Goal: Task Accomplishment & Management: Complete application form

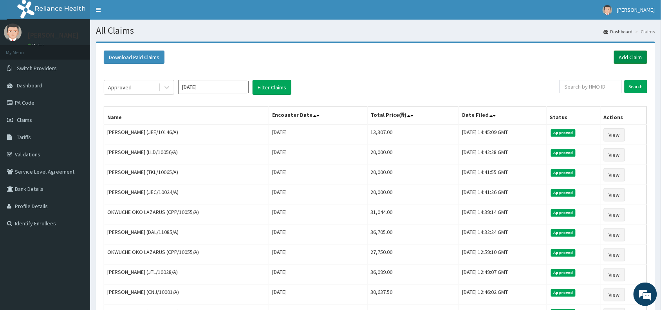
click at [631, 56] on link "Add Claim" at bounding box center [630, 56] width 33 height 13
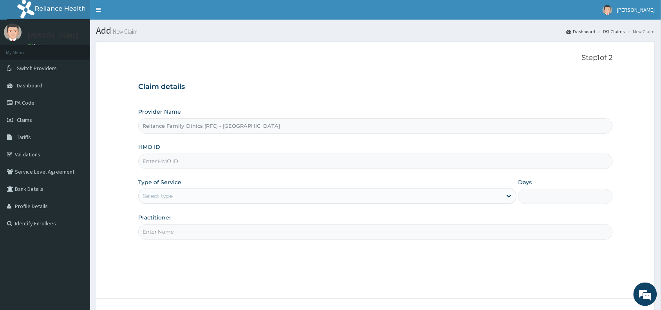
click at [228, 166] on input "HMO ID" at bounding box center [375, 160] width 474 height 15
paste input "AYA/10005/A"
type input "AYA/10005/A"
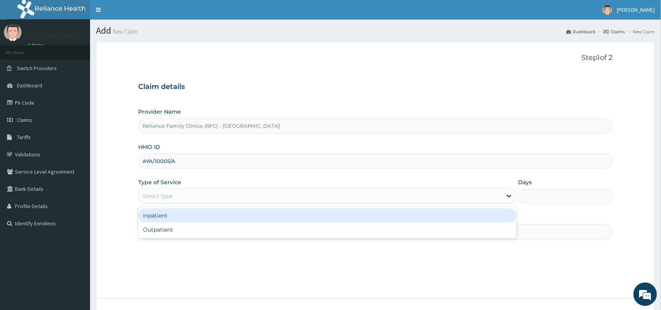
click at [211, 191] on div "Select type" at bounding box center [320, 195] width 363 height 13
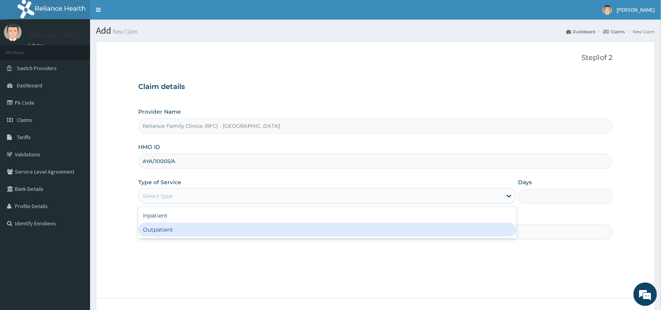
drag, startPoint x: 213, startPoint y: 222, endPoint x: 210, endPoint y: 227, distance: 6.3
click at [210, 227] on div "Inpatient Outpatient" at bounding box center [327, 222] width 378 height 31
click at [210, 227] on div "Outpatient" at bounding box center [327, 229] width 378 height 14
type input "1"
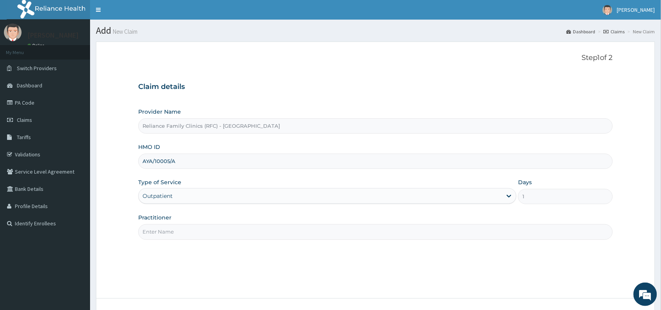
click at [209, 229] on input "Practitioner" at bounding box center [375, 231] width 474 height 15
type input "d"
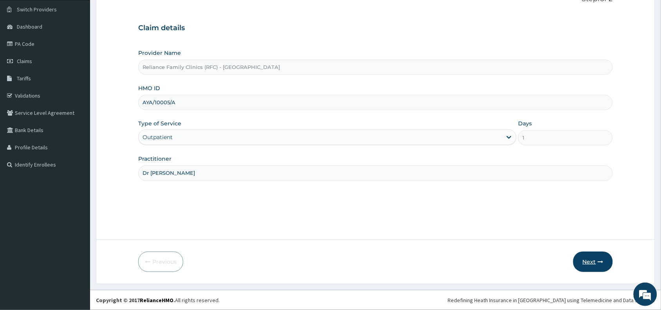
type input "Dr Aisha"
click at [585, 266] on button "Next" at bounding box center [593, 261] width 40 height 20
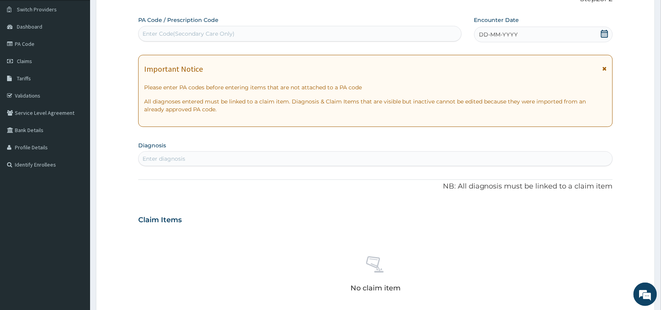
click at [320, 41] on div "Enter Code(Secondary Care Only)" at bounding box center [299, 34] width 323 height 16
paste input "PA/435479"
type input "PA/435479"
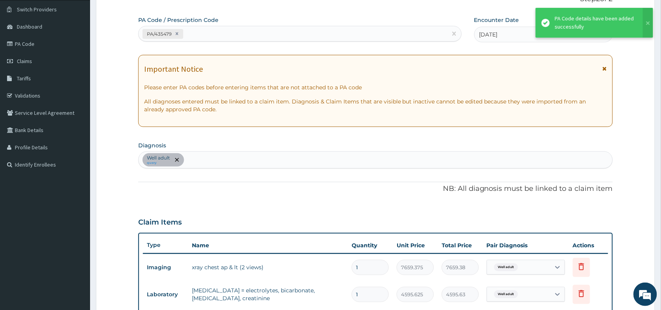
scroll to position [359, 0]
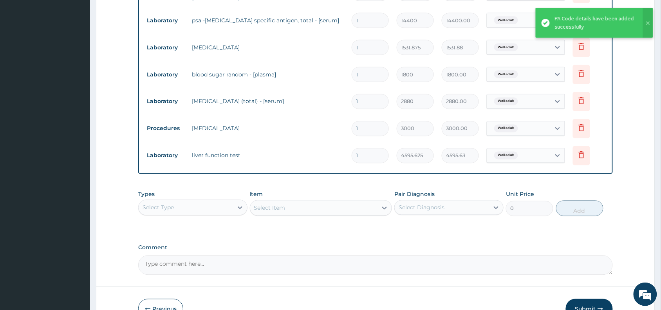
click at [202, 207] on div "Select Type" at bounding box center [186, 207] width 94 height 13
type input "la"
click at [213, 225] on div "Laboratory" at bounding box center [192, 227] width 109 height 14
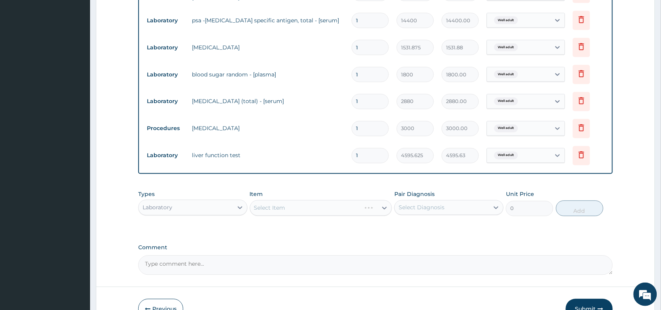
click at [315, 207] on div "Select Item" at bounding box center [321, 208] width 142 height 16
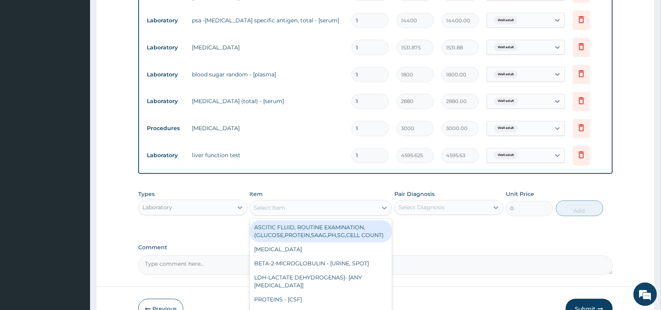
click at [359, 207] on div "Select Item" at bounding box center [314, 208] width 128 height 13
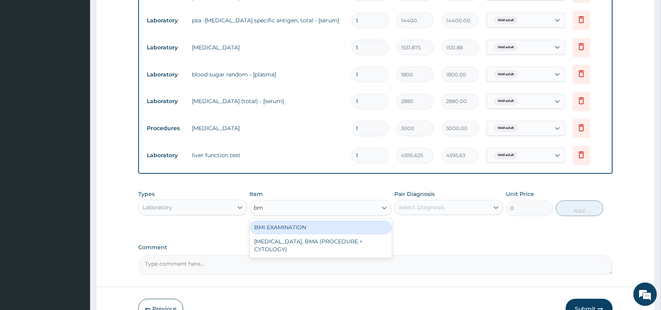
type input "bmi"
click at [361, 229] on div "BMI EXAMINATION" at bounding box center [321, 227] width 142 height 14
type input "1225.5"
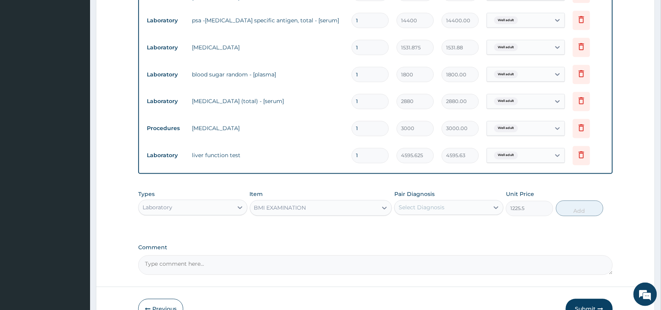
click at [463, 211] on div "Select Diagnosis" at bounding box center [442, 207] width 94 height 13
click at [458, 224] on div "Well adult" at bounding box center [448, 228] width 109 height 16
checkbox input "true"
click at [579, 209] on button "Add" at bounding box center [579, 208] width 47 height 16
type input "0"
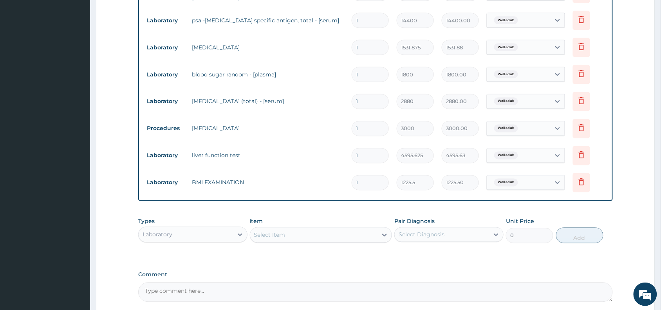
click at [339, 232] on div "Select Item" at bounding box center [314, 235] width 128 height 13
type input "press"
click at [355, 252] on div "BLOOD PRESSURE CHECK" at bounding box center [321, 254] width 142 height 14
type input "1225.5"
click at [446, 233] on div "Select Diagnosis" at bounding box center [442, 234] width 94 height 13
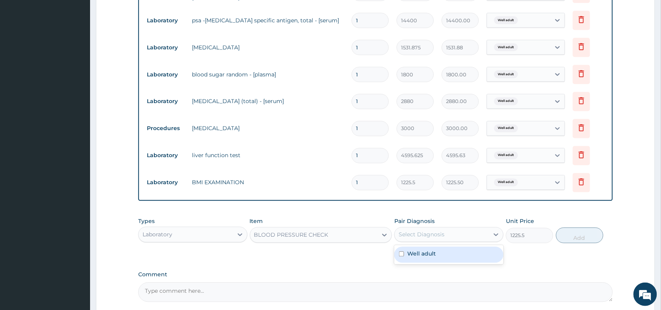
click at [447, 254] on div "Well adult" at bounding box center [448, 255] width 109 height 16
checkbox input "true"
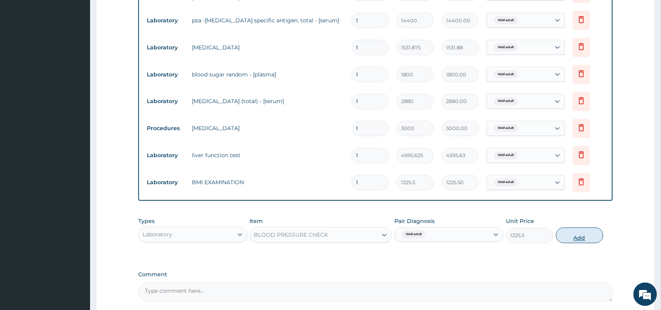
click at [581, 235] on button "Add" at bounding box center [579, 235] width 47 height 16
type input "0"
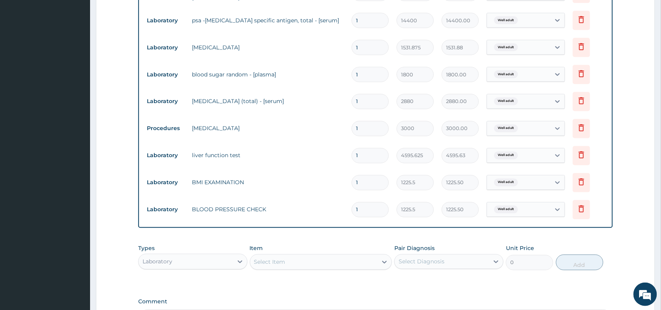
scroll to position [460, 0]
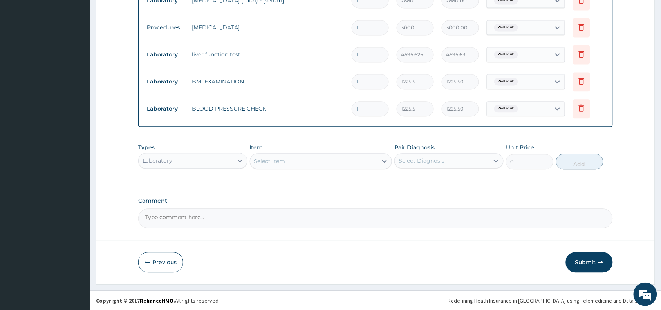
click at [329, 160] on div "Select Item" at bounding box center [314, 161] width 128 height 13
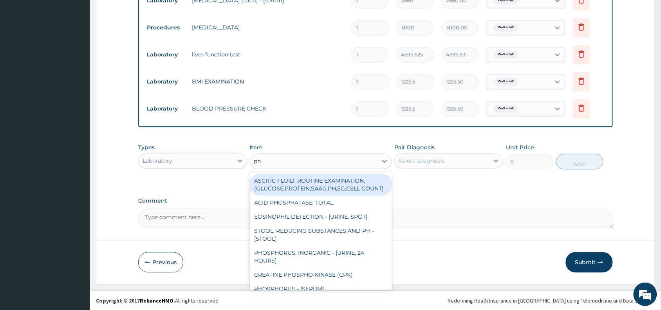
type input "phy"
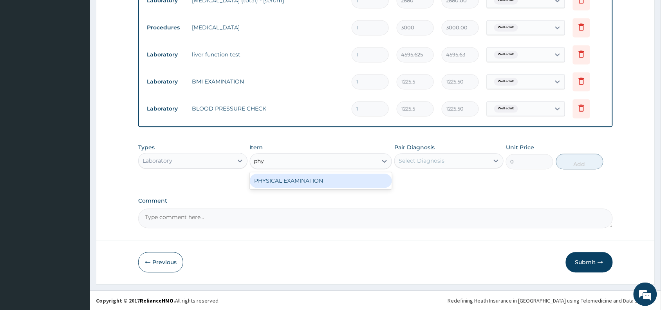
click at [312, 182] on div "PHYSICAL EXAMINATION" at bounding box center [321, 180] width 142 height 14
type input "1225.5"
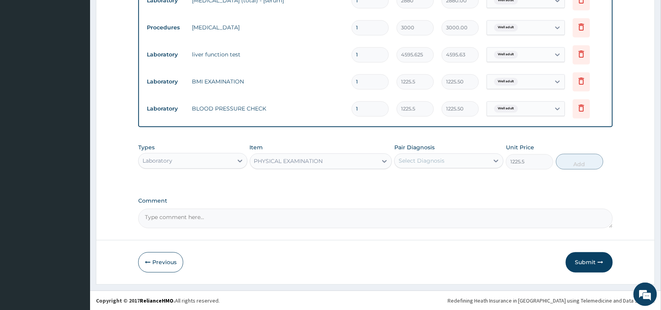
click at [471, 154] on div "Select Diagnosis" at bounding box center [442, 160] width 94 height 13
click at [460, 181] on div "Well adult" at bounding box center [448, 181] width 109 height 16
checkbox input "true"
click at [582, 161] on button "Add" at bounding box center [579, 161] width 47 height 16
type input "0"
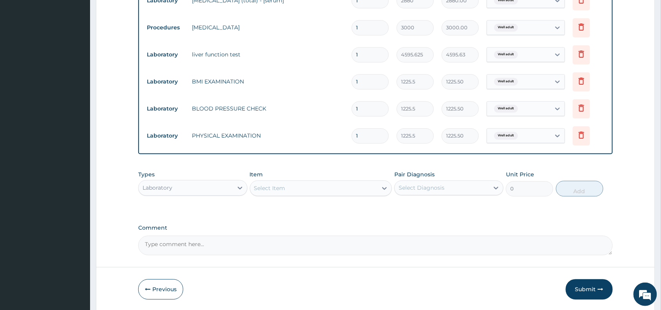
click at [222, 186] on div "Laboratory" at bounding box center [186, 187] width 94 height 13
type input "pr"
click at [225, 208] on div "Procedures" at bounding box center [192, 207] width 109 height 14
click at [305, 191] on div "Select Item" at bounding box center [314, 188] width 128 height 13
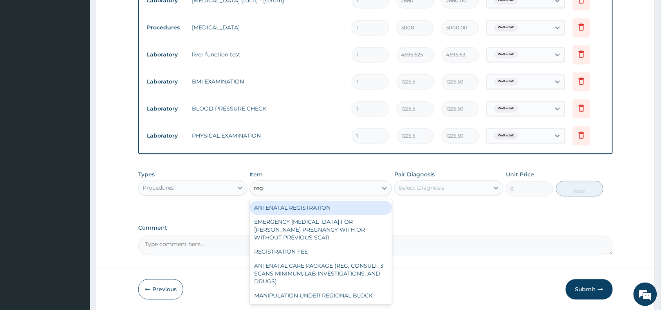
type input "regis"
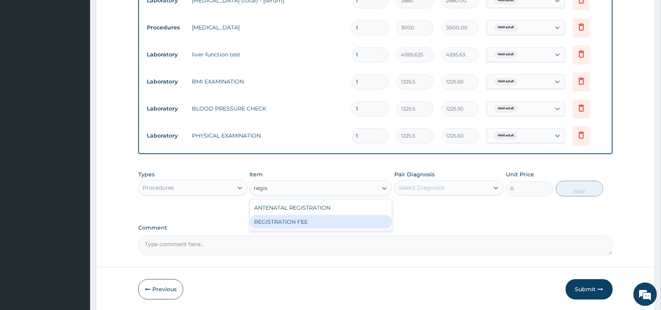
click at [323, 221] on div "REGISTRATION FEE" at bounding box center [321, 222] width 142 height 14
type input "2042.5"
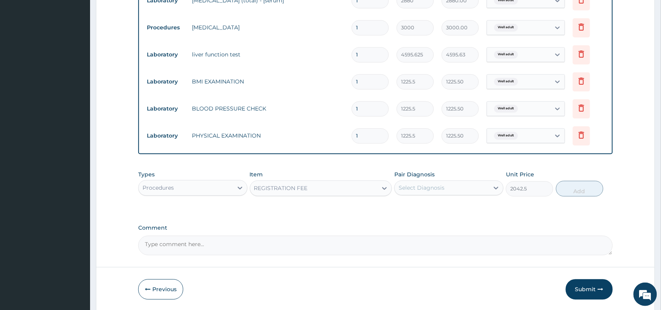
click at [438, 186] on div "Select Diagnosis" at bounding box center [421, 188] width 46 height 8
click at [441, 206] on div "Well adult" at bounding box center [448, 208] width 109 height 16
checkbox input "true"
click at [577, 182] on button "Add" at bounding box center [579, 188] width 47 height 16
type input "0"
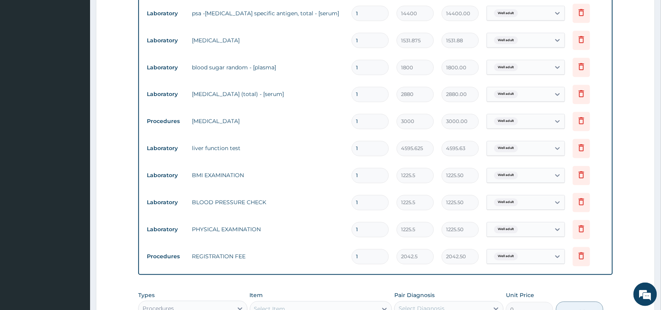
scroll to position [426, 0]
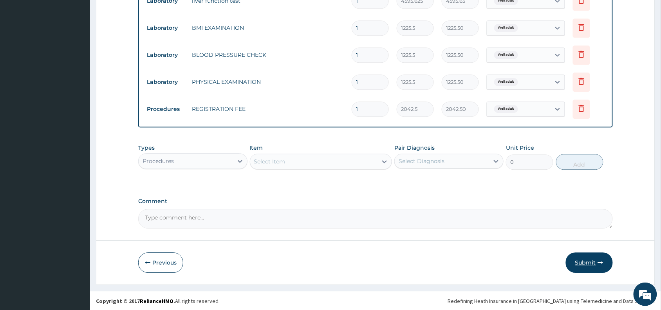
click at [590, 267] on button "Submit" at bounding box center [589, 262] width 47 height 20
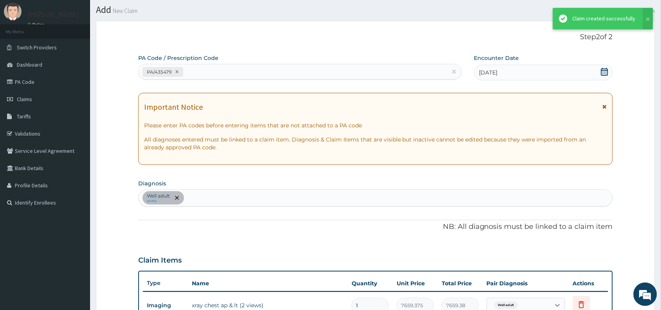
scroll to position [514, 0]
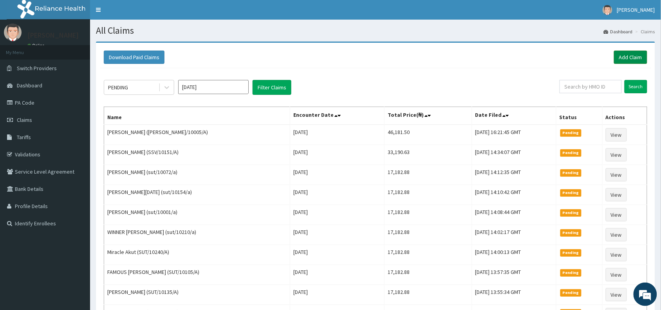
click at [627, 54] on link "Add Claim" at bounding box center [630, 56] width 33 height 13
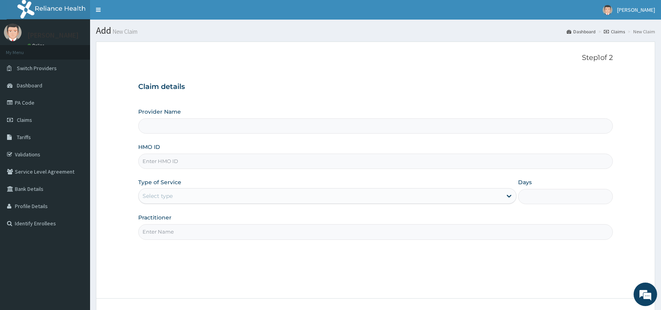
type input "Reliance Family Clinics (RFC) - [GEOGRAPHIC_DATA]"
click at [259, 160] on input "HMO ID" at bounding box center [375, 160] width 474 height 15
paste input "NIT/10025/A"
type input "NIT/10025/A"
click at [215, 200] on div "Select type" at bounding box center [320, 195] width 363 height 13
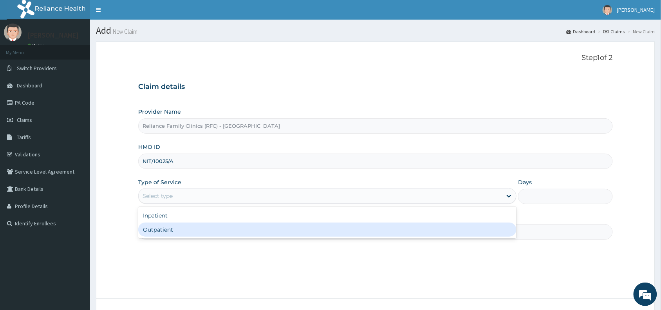
click at [208, 229] on div "Outpatient" at bounding box center [327, 229] width 378 height 14
type input "1"
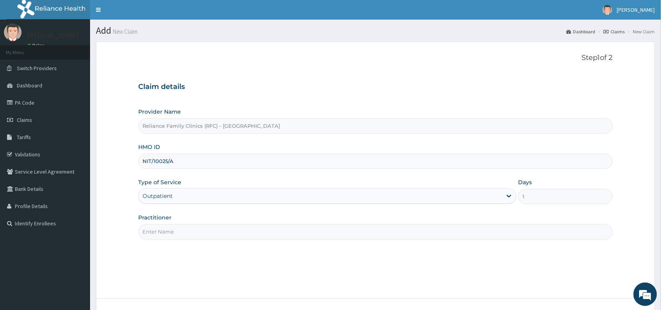
click at [208, 229] on input "Practitioner" at bounding box center [375, 231] width 474 height 15
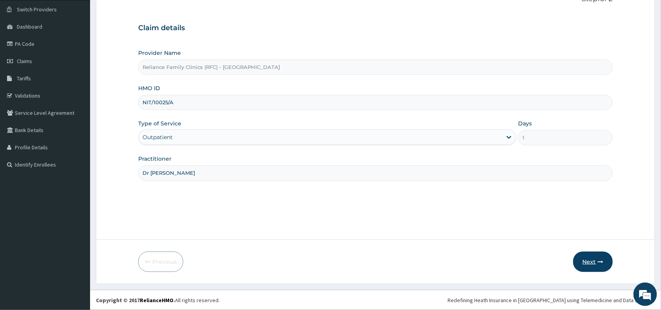
type input "Dr Wini"
click at [593, 256] on button "Next" at bounding box center [593, 261] width 40 height 20
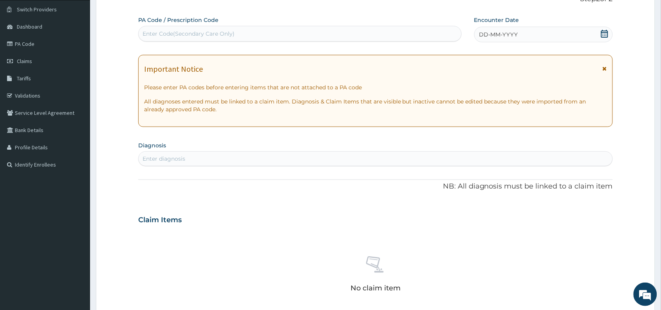
scroll to position [0, 0]
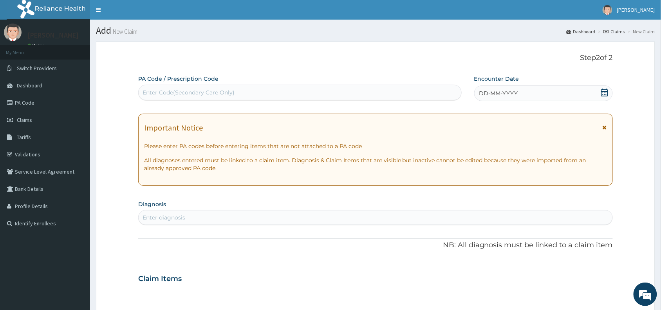
click at [249, 91] on div "Enter Code(Secondary Care Only)" at bounding box center [300, 92] width 323 height 13
paste input "PA/1428F4"
type input "PA/1428F4"
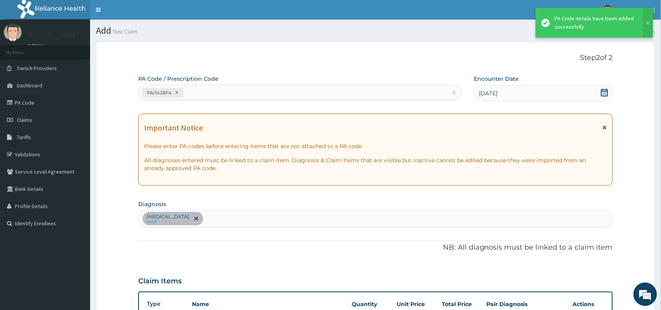
scroll to position [171, 0]
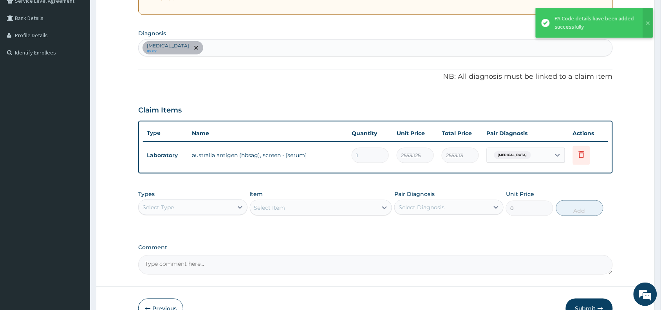
click at [217, 209] on div "Select Type" at bounding box center [186, 207] width 94 height 13
type input "pr"
click at [225, 222] on div "Procedures" at bounding box center [192, 227] width 109 height 14
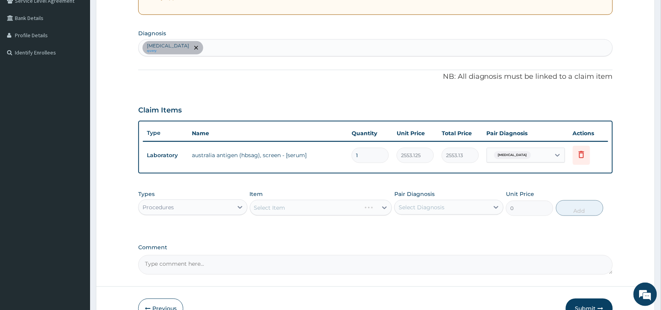
scroll to position [217, 0]
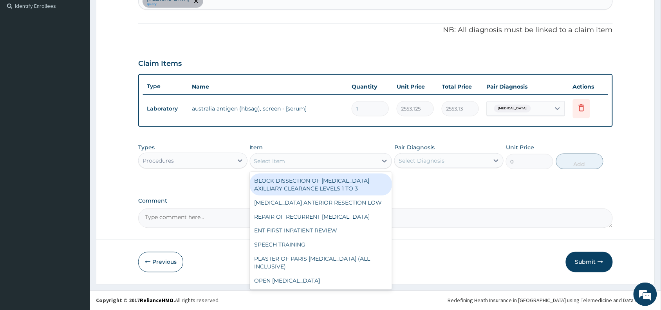
click at [362, 157] on div "Select Item" at bounding box center [314, 161] width 128 height 13
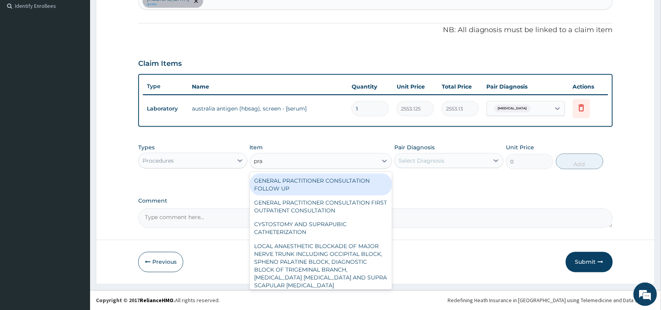
type input "prac"
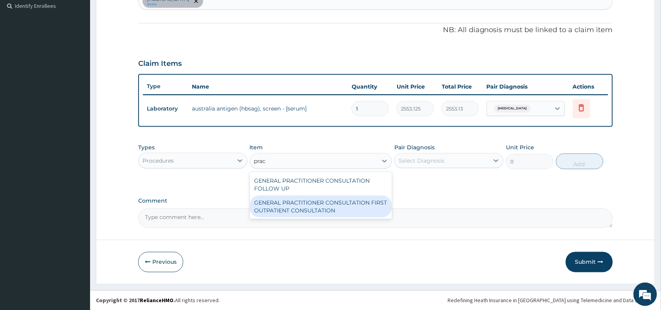
click at [362, 207] on div "GENERAL PRACTITIONER CONSULTATION FIRST OUTPATIENT CONSULTATION" at bounding box center [321, 206] width 142 height 22
type input "3370.125"
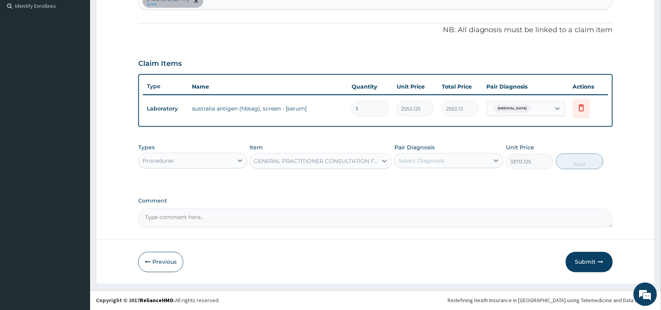
click at [419, 162] on div "Select Diagnosis" at bounding box center [421, 161] width 46 height 8
click at [430, 179] on label "Viral hepatitis" at bounding box center [431, 180] width 49 height 8
checkbox input "true"
click at [571, 166] on button "Add" at bounding box center [579, 161] width 47 height 16
type input "0"
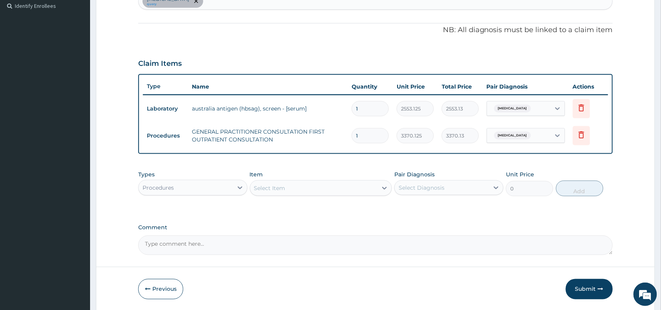
click at [350, 185] on div "Select Item" at bounding box center [314, 188] width 128 height 13
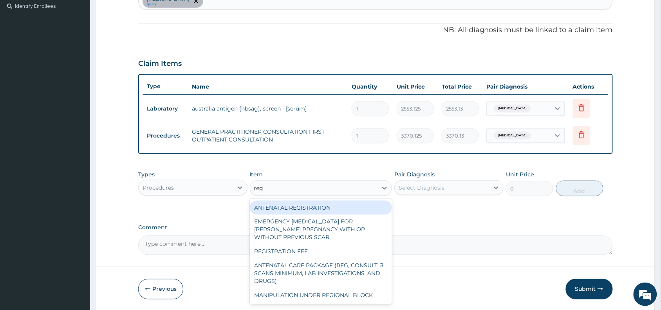
type input "regi"
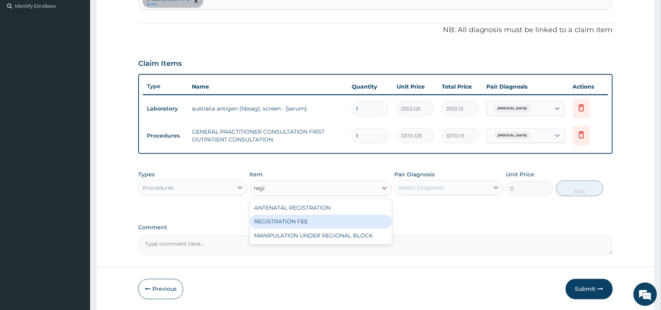
click at [324, 217] on div "REGISTRATION FEE" at bounding box center [321, 222] width 142 height 14
type input "2042.5"
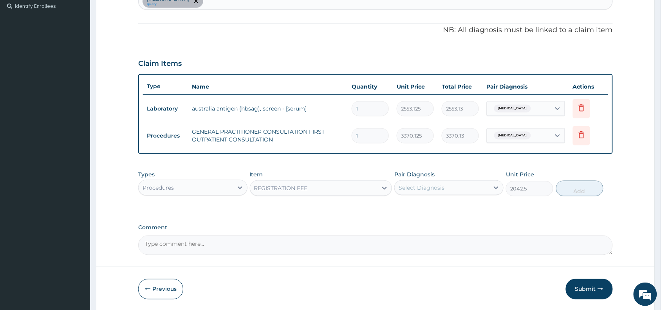
click at [441, 191] on div "Select Diagnosis" at bounding box center [421, 188] width 46 height 8
click at [443, 206] on label "Viral hepatitis" at bounding box center [431, 207] width 49 height 8
checkbox input "true"
click at [571, 189] on button "Add" at bounding box center [579, 188] width 47 height 16
type input "0"
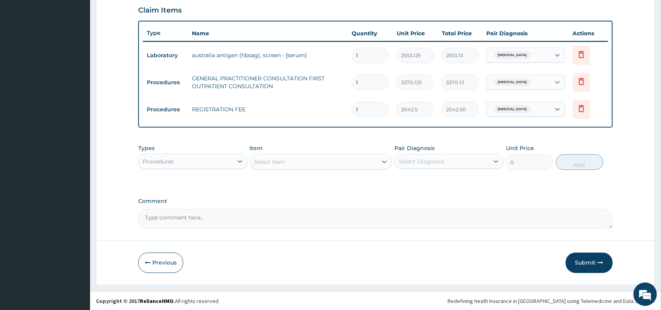
scroll to position [271, 0]
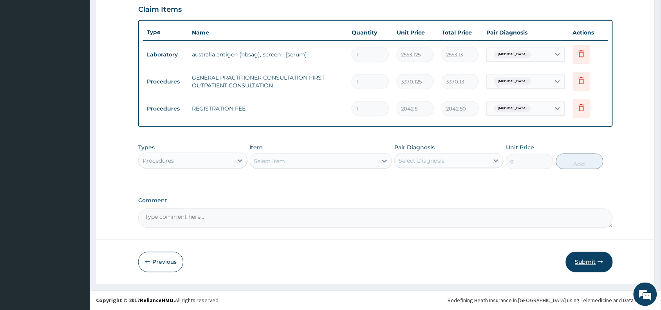
click at [597, 259] on button "Submit" at bounding box center [589, 262] width 47 height 20
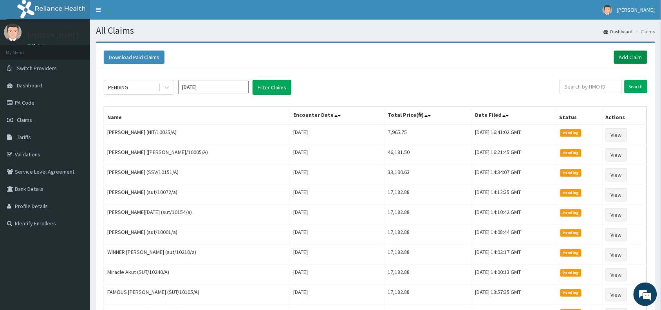
click at [629, 55] on link "Add Claim" at bounding box center [630, 56] width 33 height 13
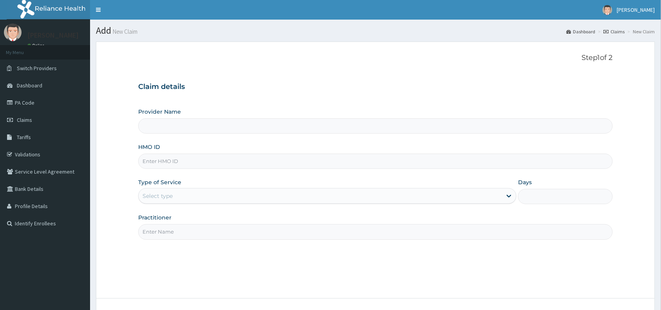
click at [218, 159] on input "HMO ID" at bounding box center [375, 160] width 474 height 15
paste input "NIT/10025/A"
type input "NIT/10025/A"
type input "Reliance Family Clinics (RFC) - [GEOGRAPHIC_DATA]"
type input "NIT/10025/A"
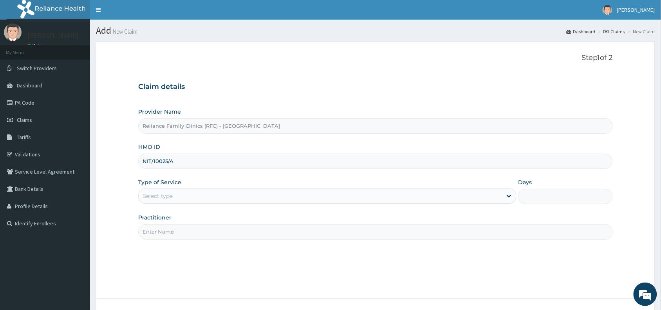
click at [188, 196] on div "Select type" at bounding box center [320, 195] width 363 height 13
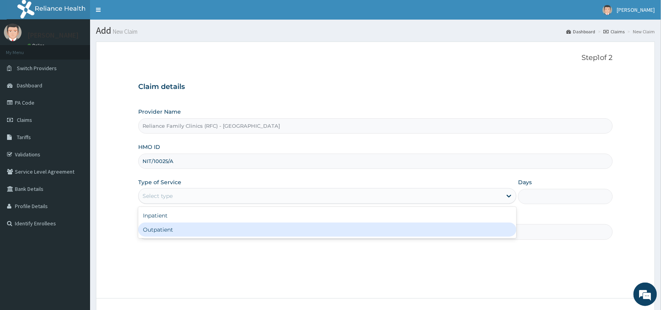
click at [193, 228] on div "Outpatient" at bounding box center [327, 229] width 378 height 14
type input "1"
click at [193, 232] on input "Practitioner" at bounding box center [375, 231] width 474 height 15
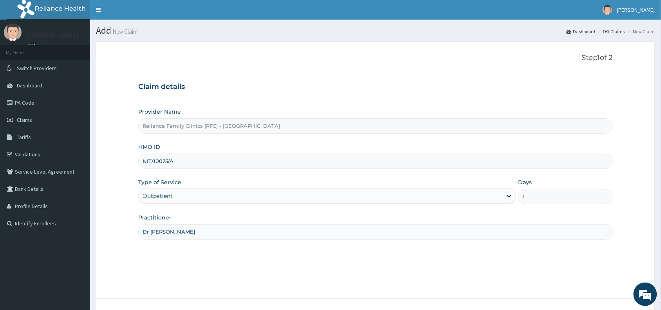
scroll to position [59, 0]
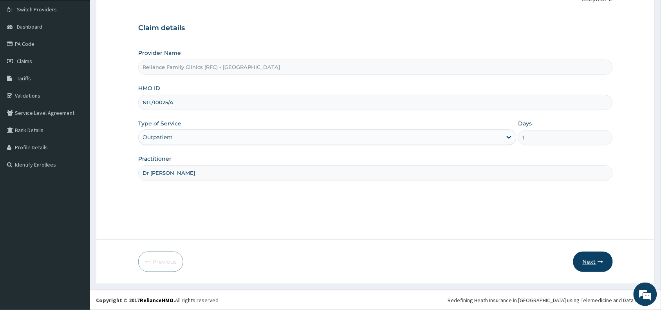
type input "Dr [PERSON_NAME]"
click at [596, 256] on button "Next" at bounding box center [593, 261] width 40 height 20
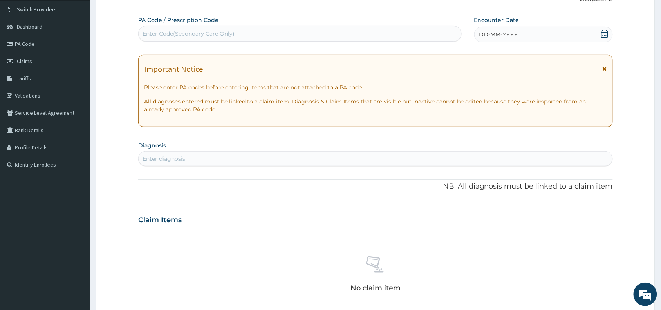
click at [309, 36] on div "Enter Code(Secondary Care Only)" at bounding box center [300, 33] width 323 height 13
paste input "PA/4CBDD6"
type input "PA/4CBDD6"
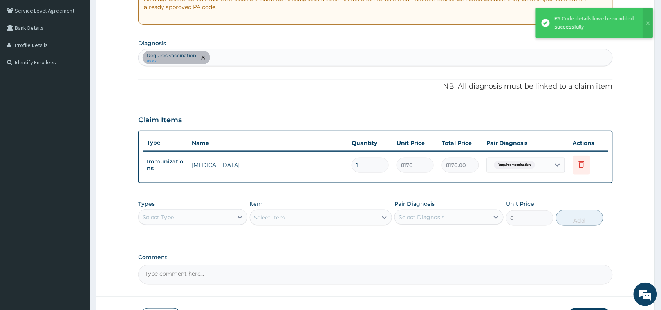
scroll to position [181, 0]
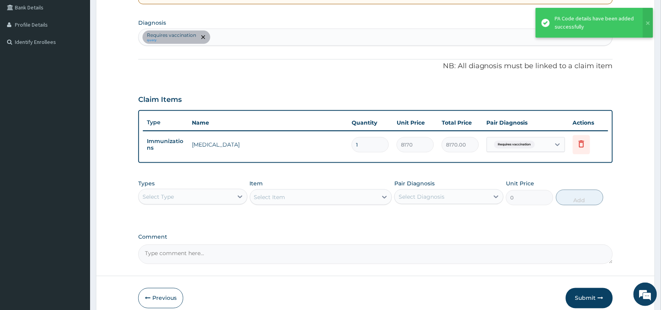
click at [194, 191] on div "Select Type" at bounding box center [186, 196] width 94 height 13
type input "pro"
click at [197, 214] on div "Procedures" at bounding box center [192, 216] width 109 height 14
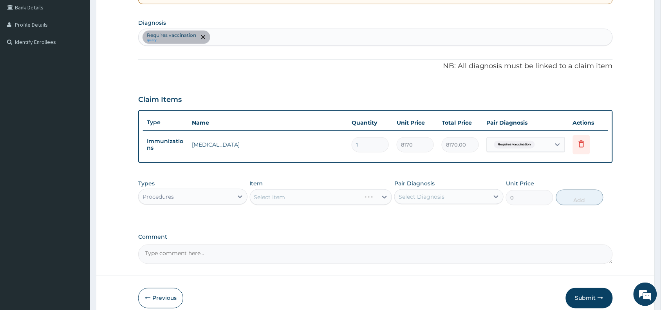
click at [314, 199] on div "Select Item" at bounding box center [321, 197] width 142 height 16
click at [317, 196] on div "Select Item" at bounding box center [321, 197] width 142 height 16
click at [317, 196] on div "Select Item" at bounding box center [314, 197] width 128 height 13
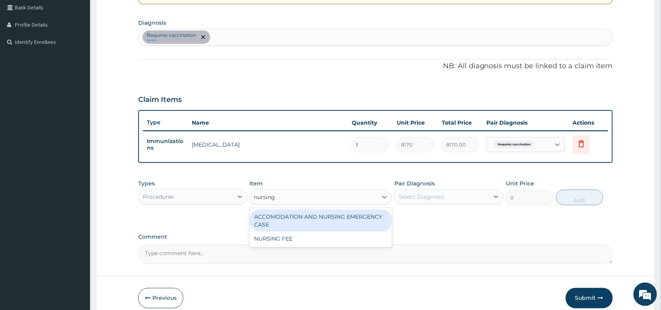
type input "nursing"
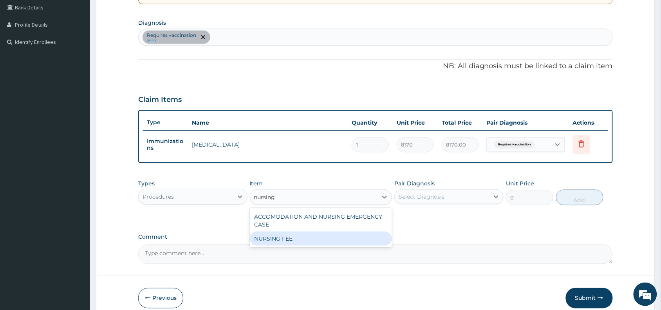
click at [302, 233] on div "NURSING FEE" at bounding box center [321, 238] width 142 height 14
type input "1500"
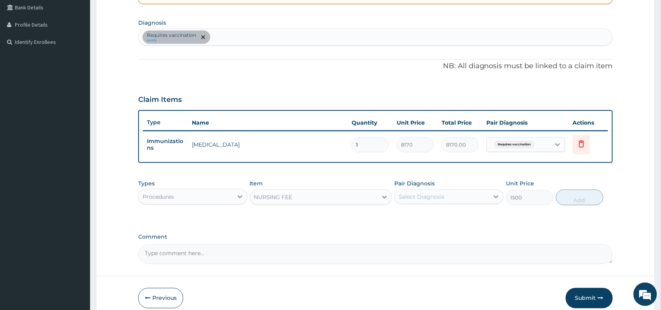
click at [420, 200] on div "Select Diagnosis" at bounding box center [442, 196] width 94 height 13
click at [427, 216] on label "Requires vaccination" at bounding box center [436, 216] width 59 height 8
checkbox input "true"
click at [566, 194] on button "Add" at bounding box center [579, 197] width 47 height 16
type input "0"
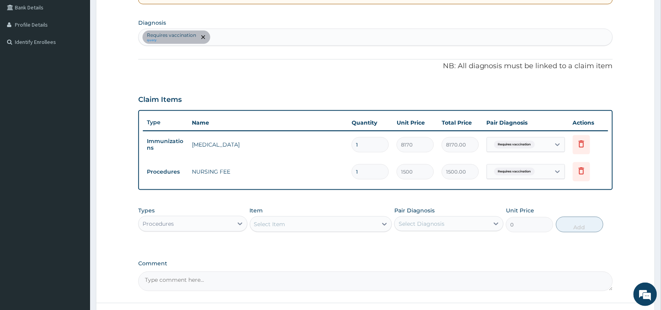
scroll to position [244, 0]
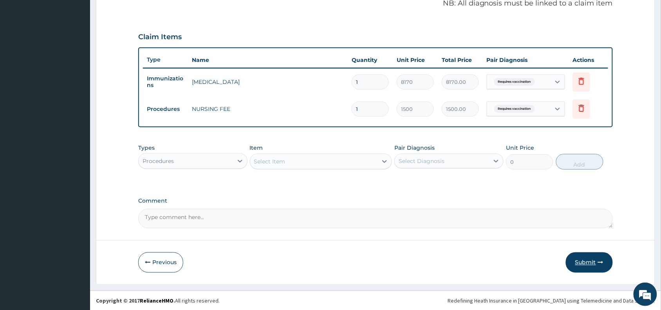
click at [593, 263] on button "Submit" at bounding box center [589, 262] width 47 height 20
